Goal: Task Accomplishment & Management: Complete application form

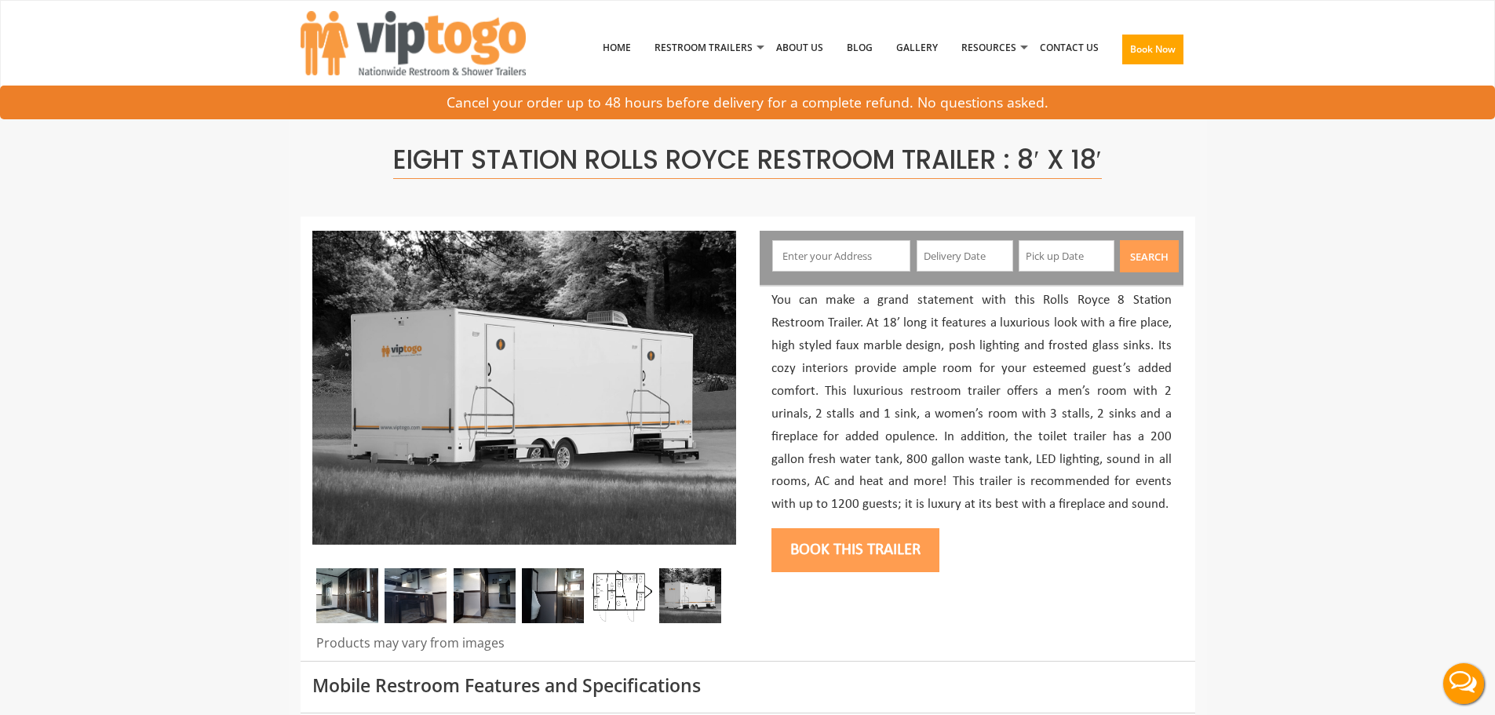
click at [844, 268] on input "text" at bounding box center [841, 255] width 138 height 31
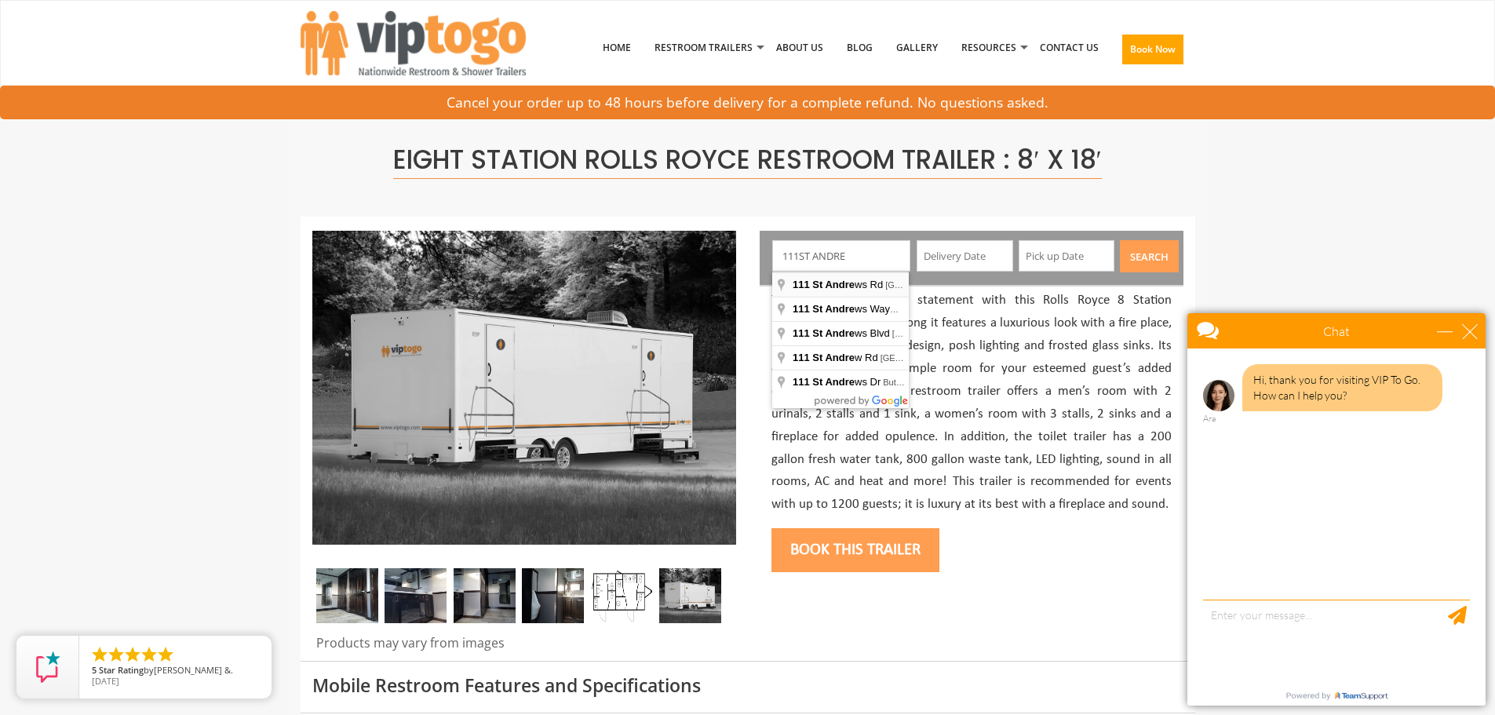
type input "[STREET_ADDRESS][PERSON_NAME]"
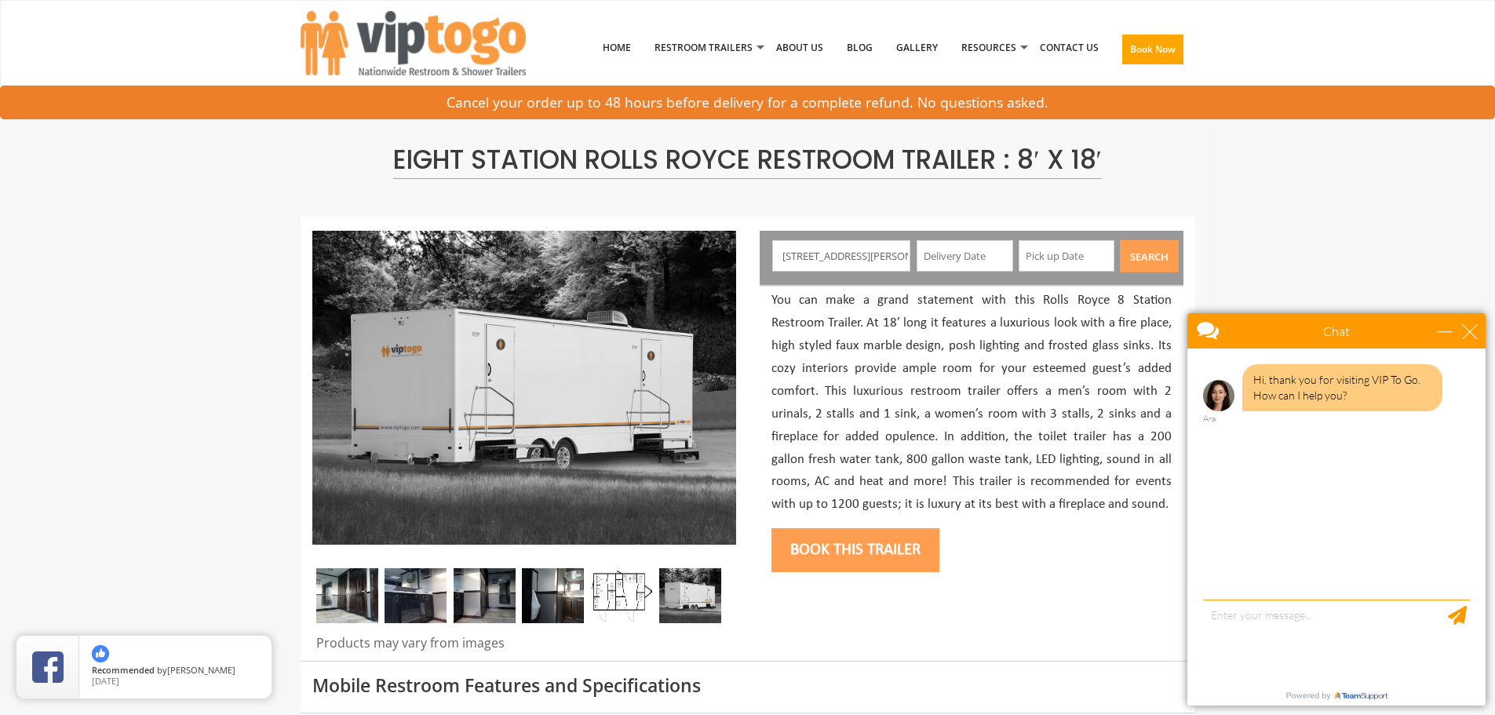
click at [875, 251] on input "[STREET_ADDRESS][PERSON_NAME]" at bounding box center [841, 255] width 138 height 31
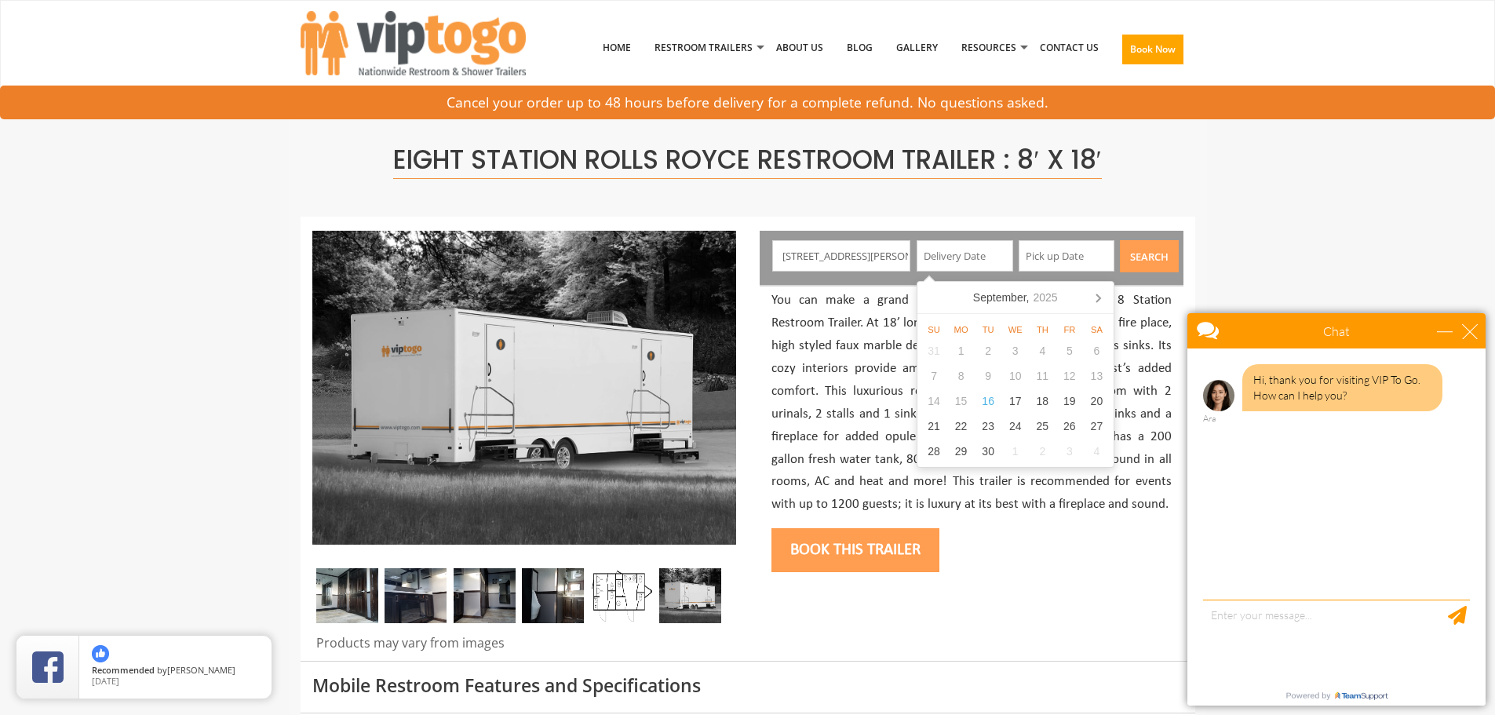
click at [964, 251] on input "text" at bounding box center [964, 255] width 97 height 31
click at [1099, 400] on div "20" at bounding box center [1096, 400] width 27 height 25
type input "[DATE]"
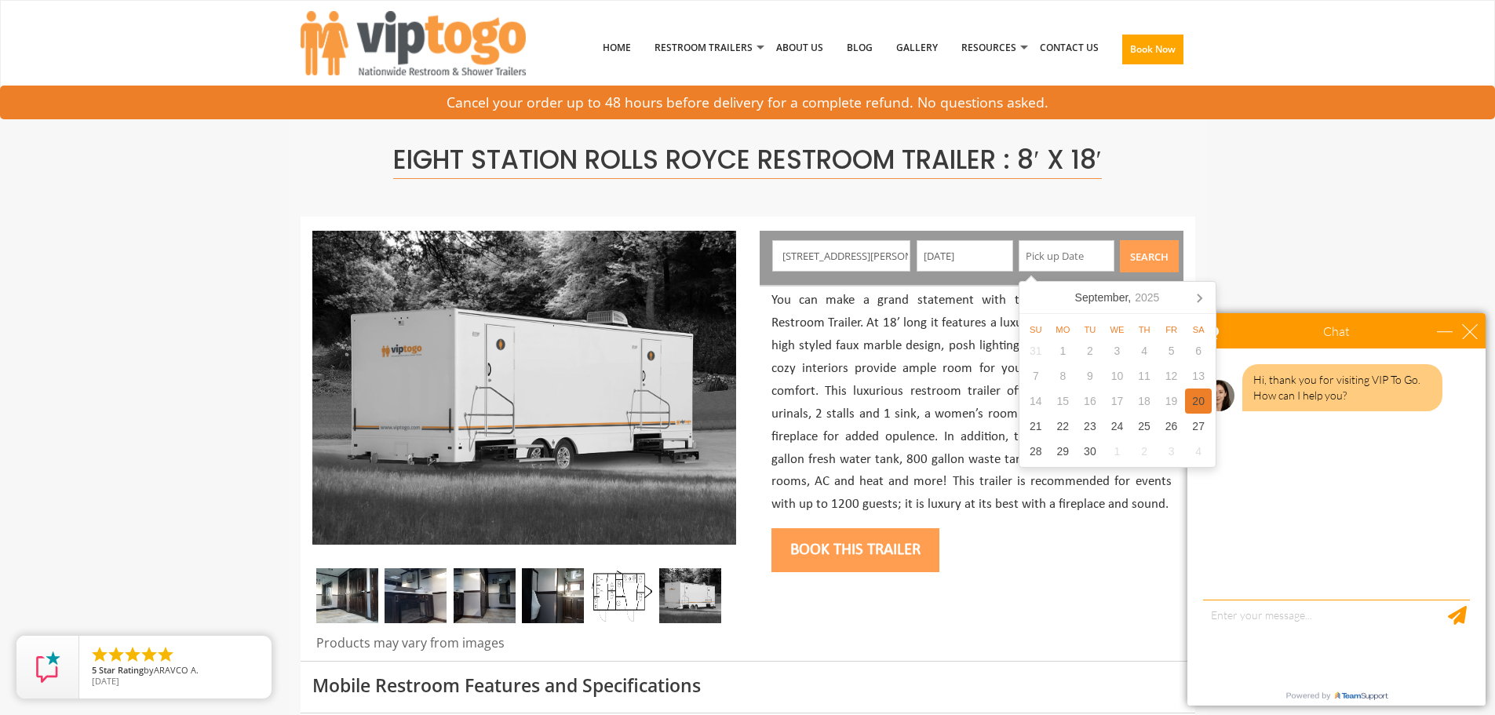
click at [1208, 396] on div "20" at bounding box center [1198, 400] width 27 height 25
type input "[DATE]"
click at [1154, 264] on button "Search" at bounding box center [1149, 256] width 59 height 32
